Goal: Task Accomplishment & Management: Complete application form

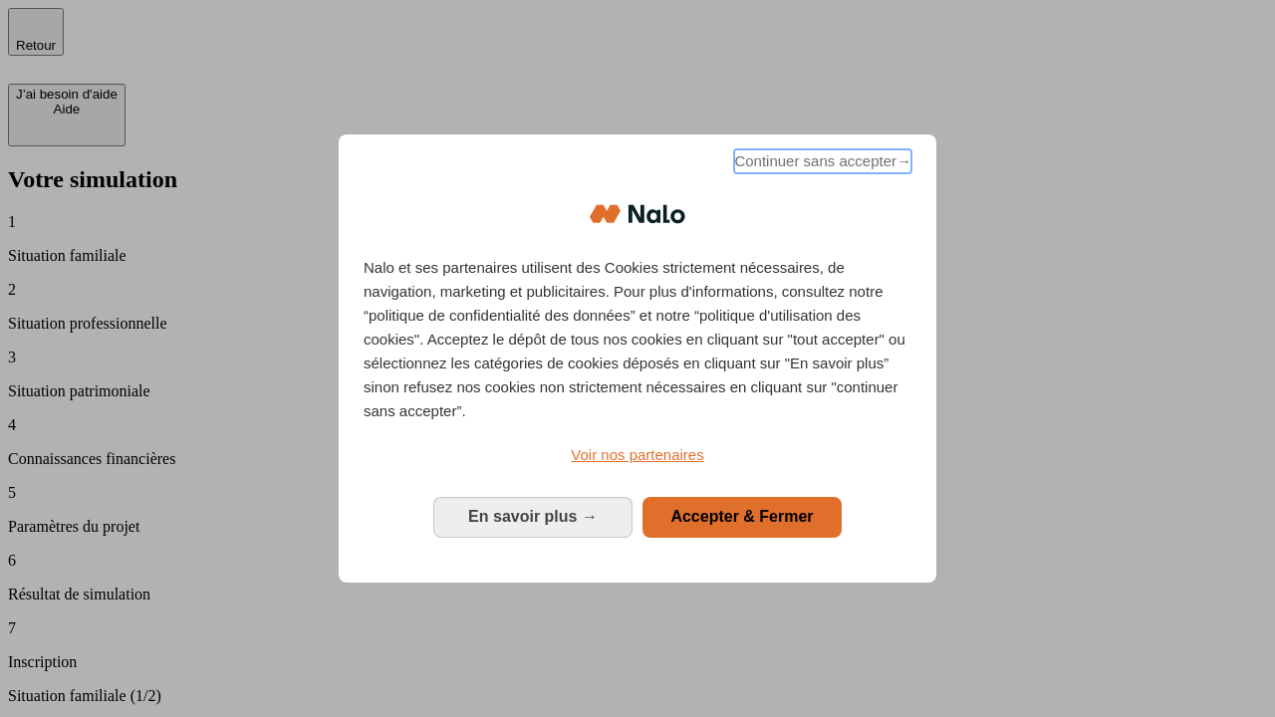
click at [821, 164] on span "Continuer sans accepter →" at bounding box center [822, 161] width 177 height 24
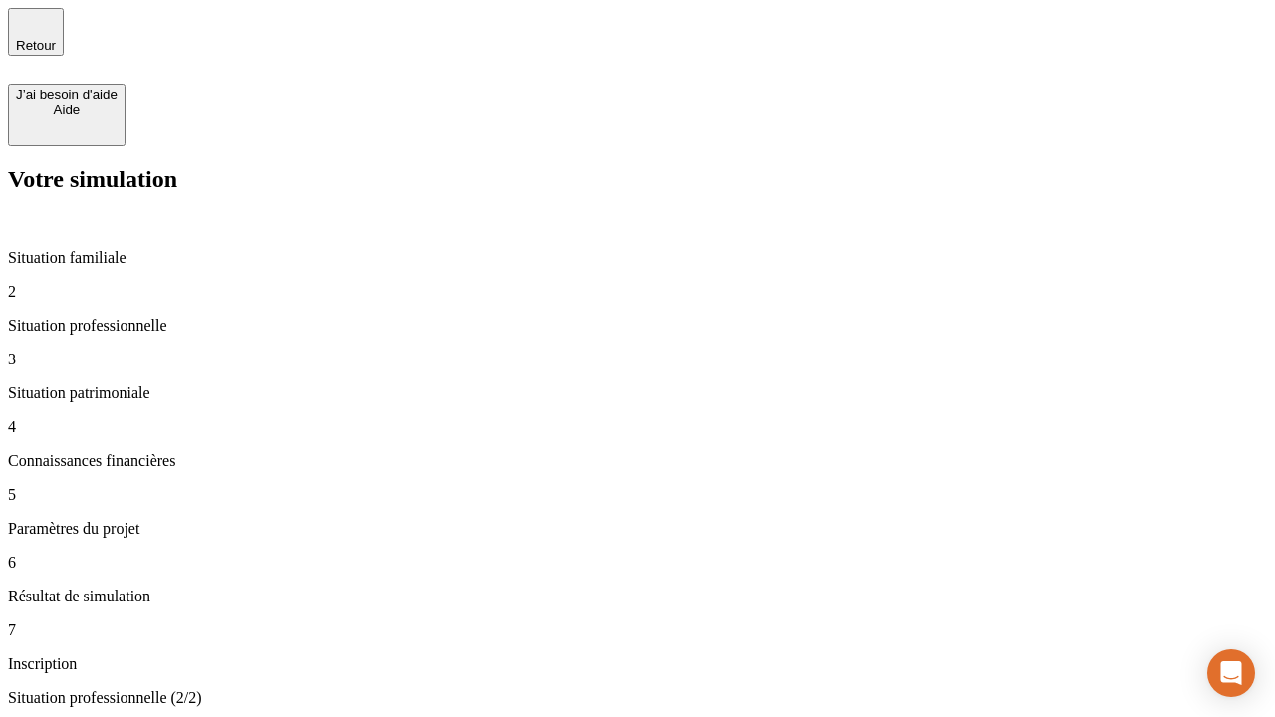
type input "30 000"
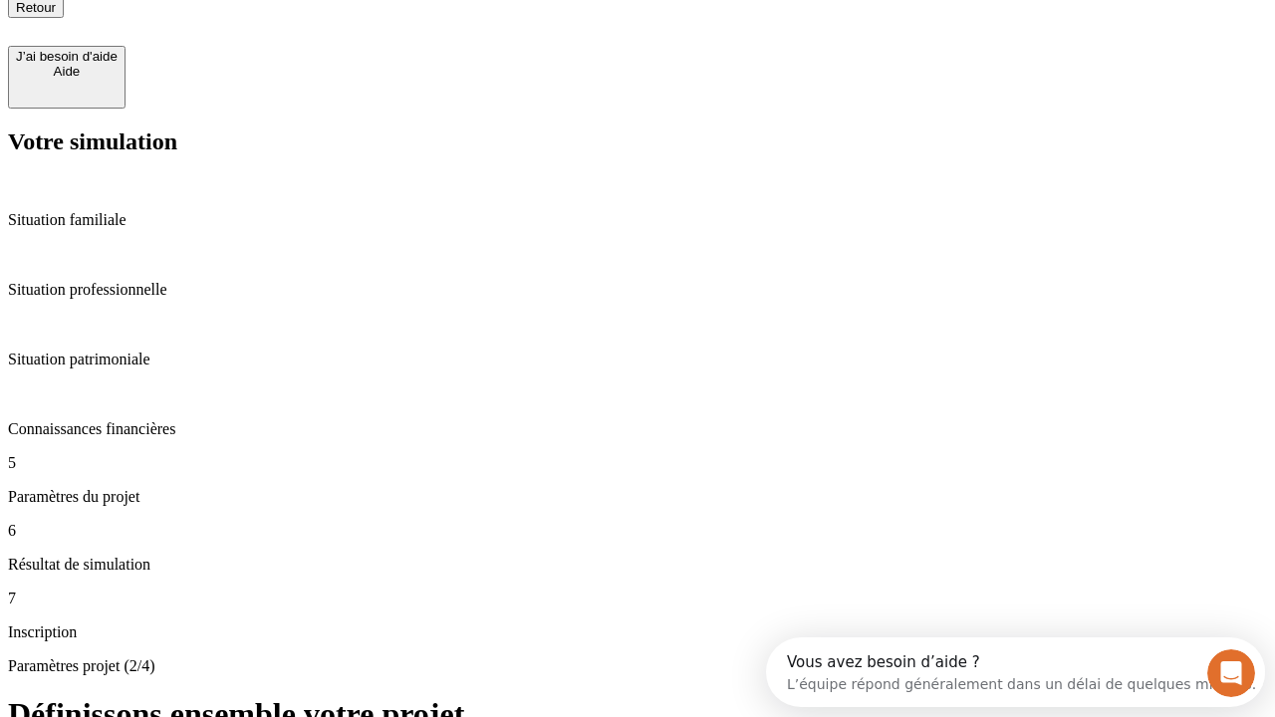
type input "25"
type input "64"
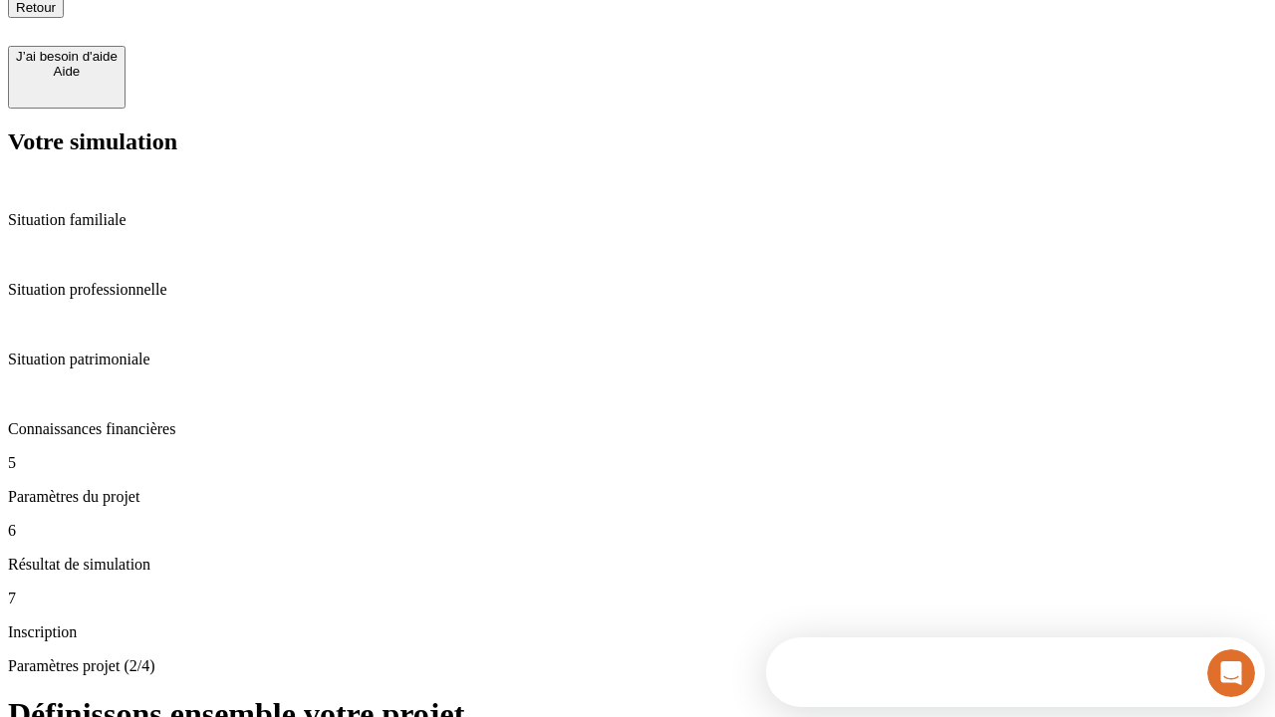
type input "1 000"
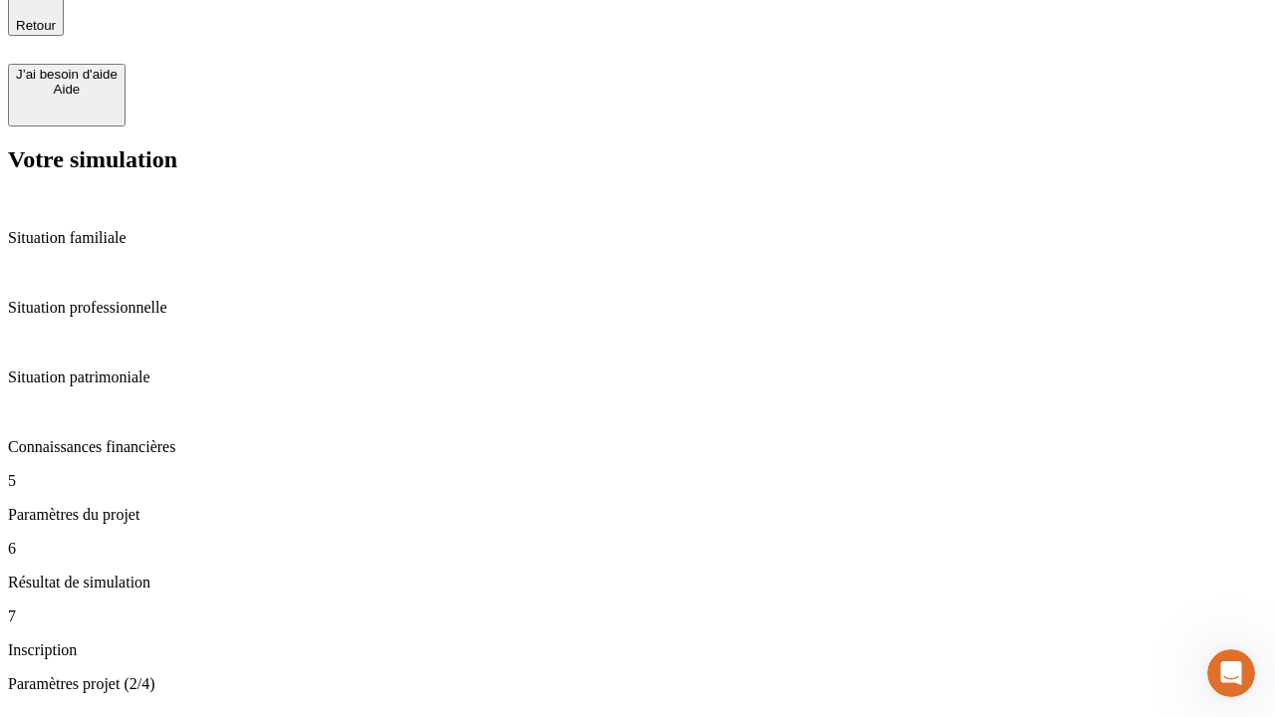
type input "640"
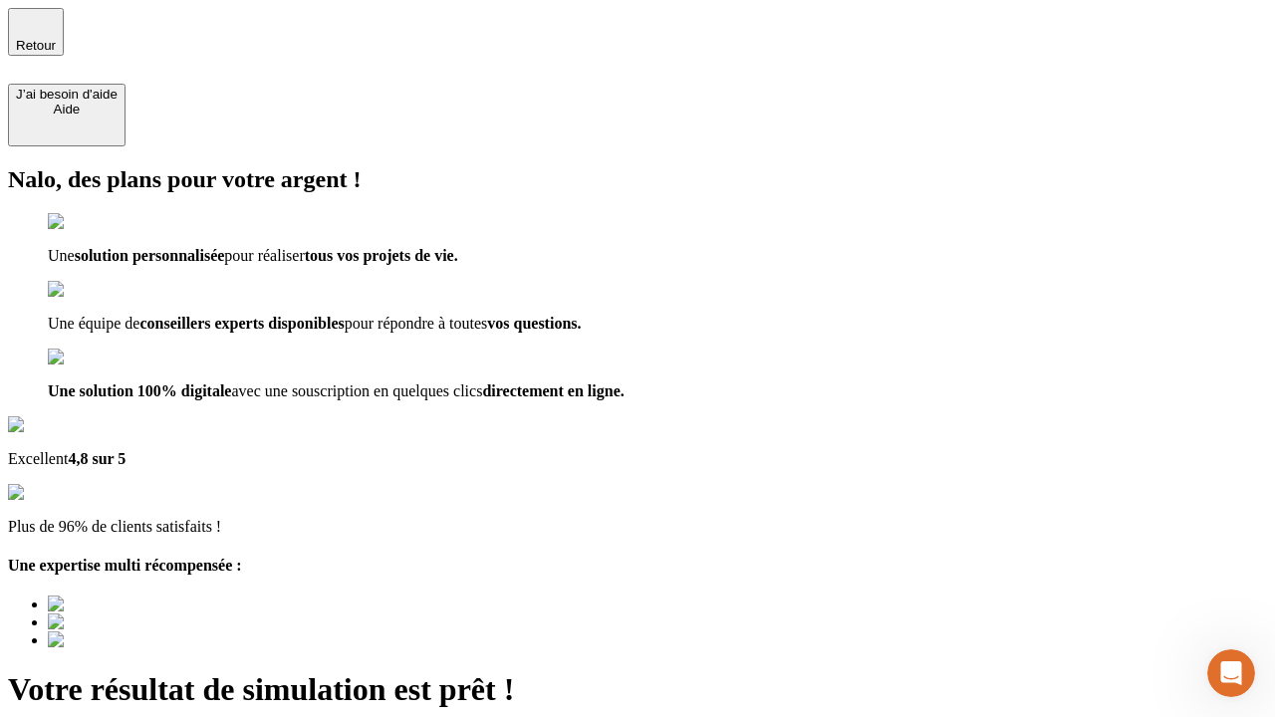
type input "[EMAIL_ADDRESS][PERSON_NAME][DOMAIN_NAME]"
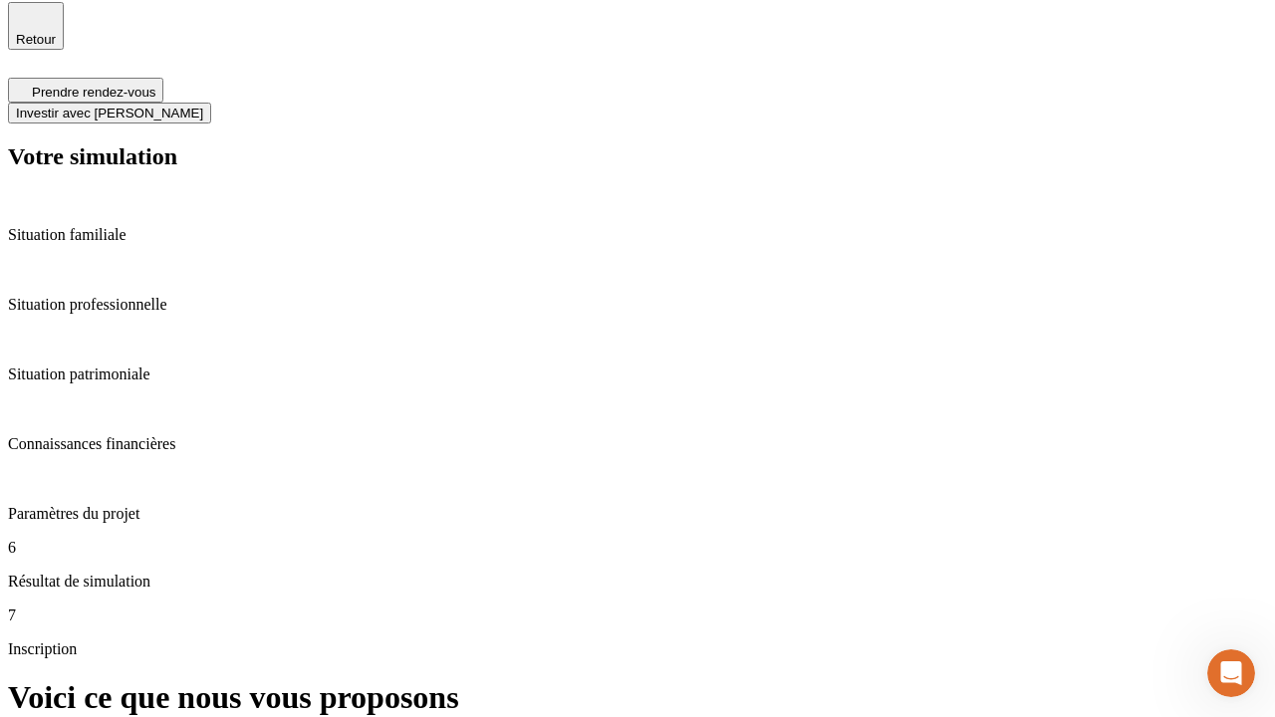
click at [203, 106] on span "Investir avec [PERSON_NAME]" at bounding box center [109, 113] width 187 height 15
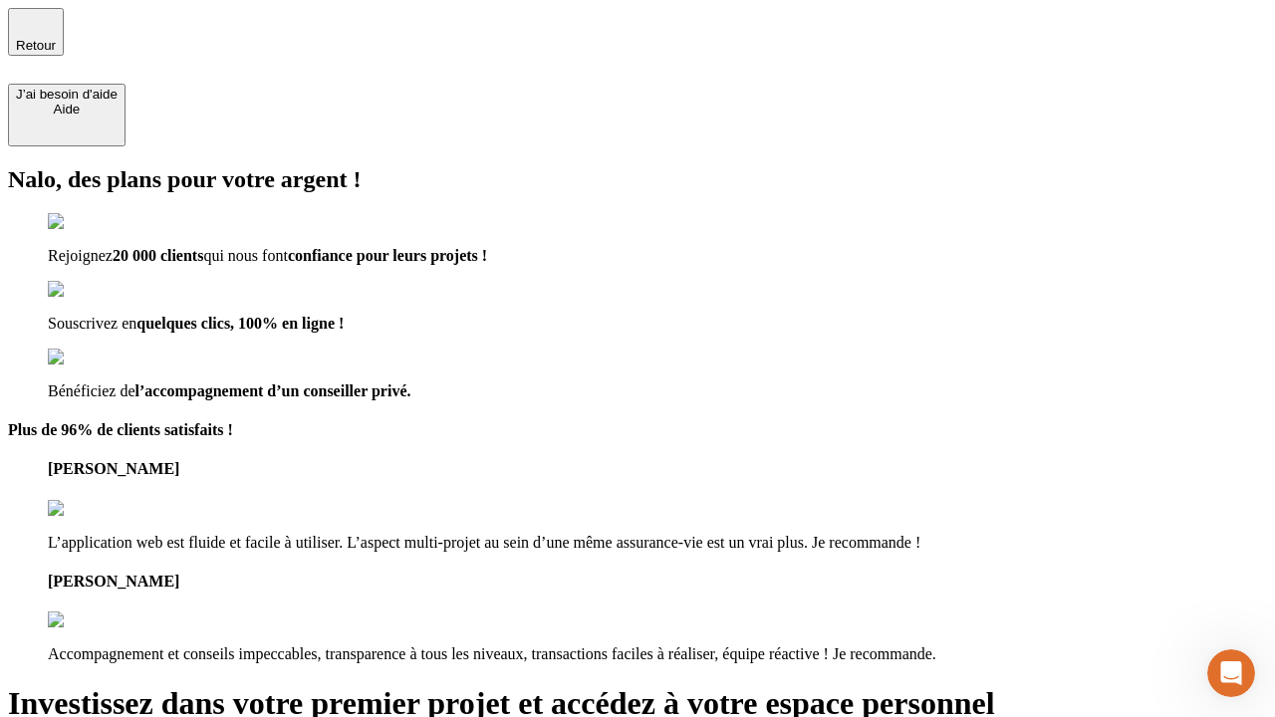
type input "[PERSON_NAME][EMAIL_ADDRESS][DOMAIN_NAME]"
